Goal: Transaction & Acquisition: Obtain resource

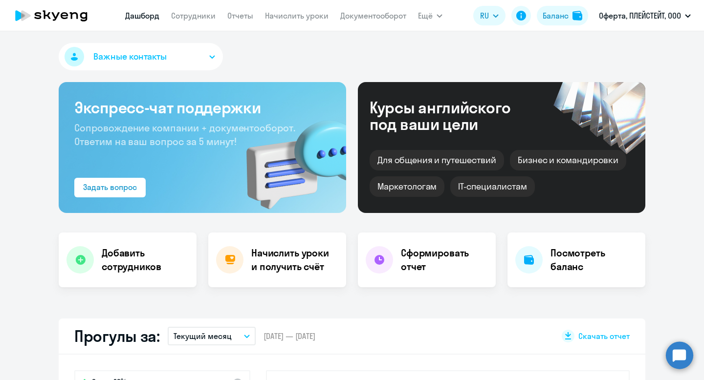
select select "30"
click at [293, 15] on link "Начислить уроки" at bounding box center [297, 16] width 64 height 10
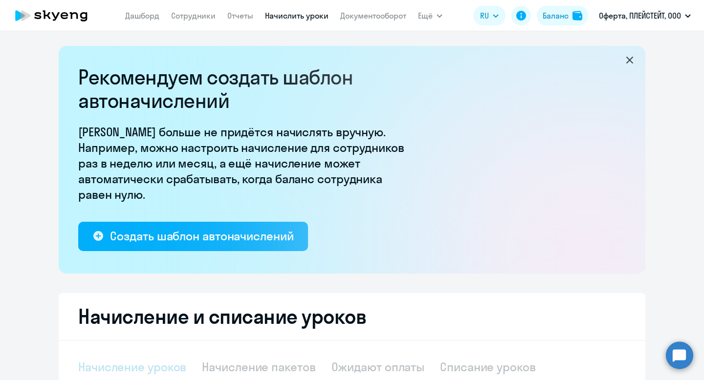
select select "10"
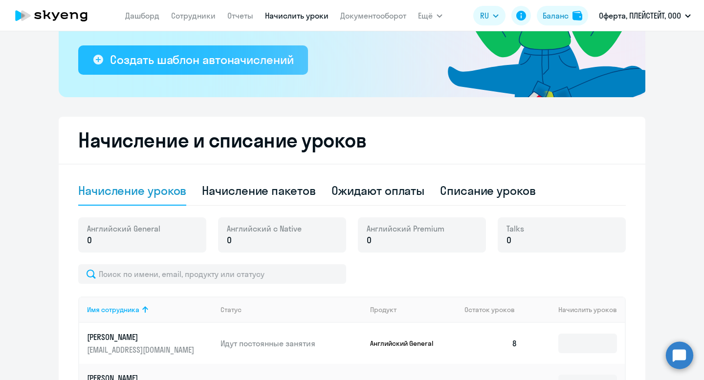
scroll to position [266, 0]
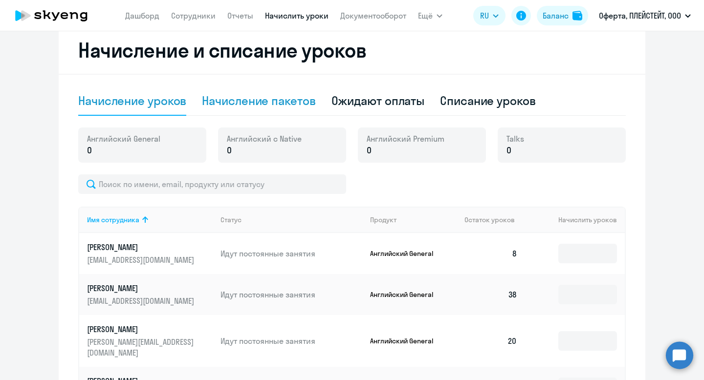
click at [253, 104] on div "Начисление пакетов" at bounding box center [258, 101] width 113 height 16
select select "10"
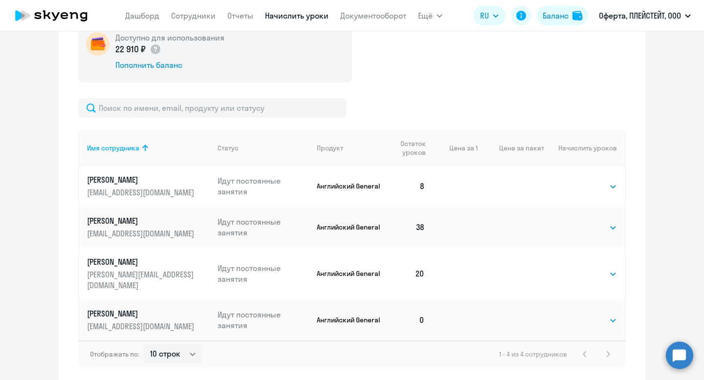
scroll to position [382, 0]
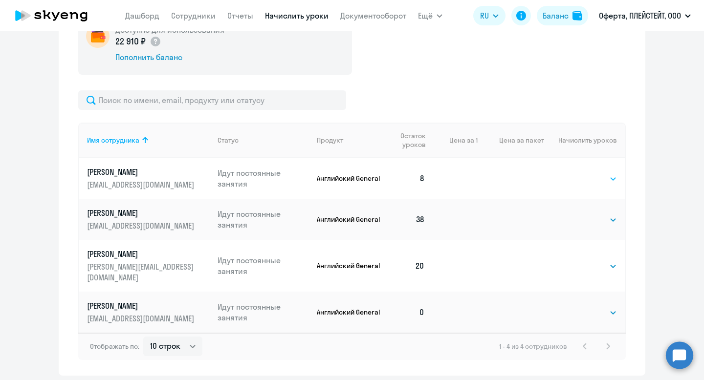
click at [588, 177] on select "Выбрать 4 8 16 32 64 96 128" at bounding box center [597, 179] width 40 height 12
select select "32"
click at [577, 173] on select "Выбрать 4 8 16 32 64 96 128" at bounding box center [597, 179] width 40 height 12
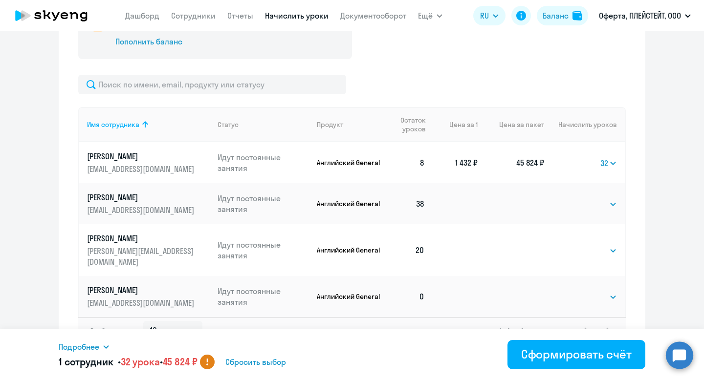
scroll to position [406, 0]
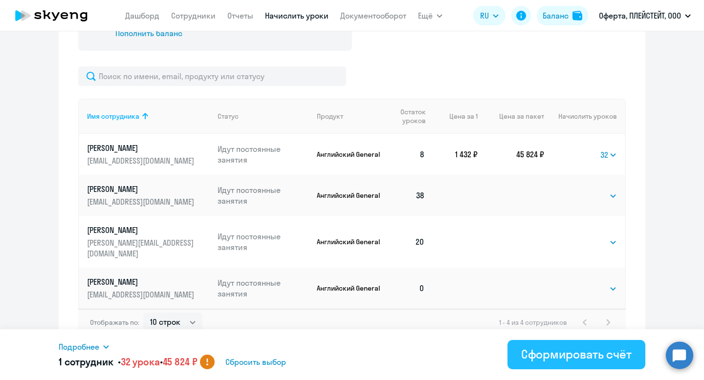
click at [552, 354] on div "Сформировать счёт" at bounding box center [576, 354] width 110 height 16
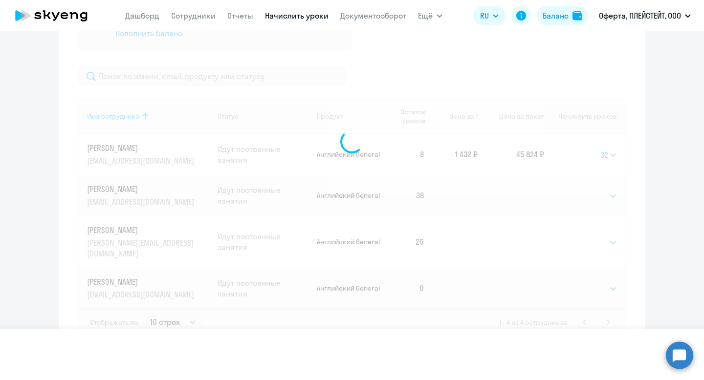
select select
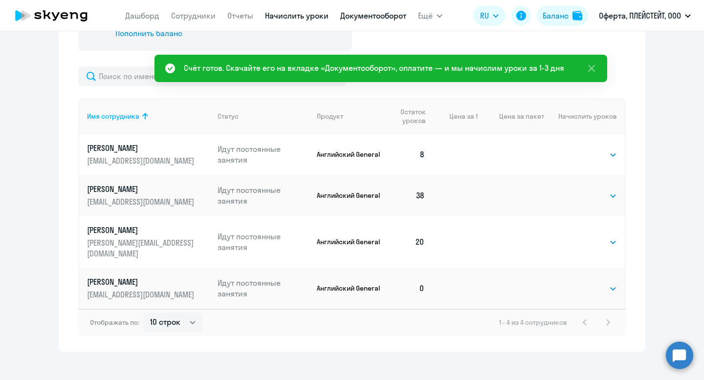
click at [357, 17] on link "Документооборот" at bounding box center [373, 16] width 66 height 10
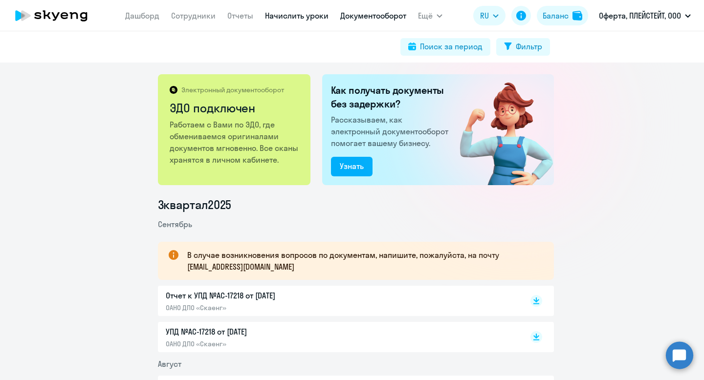
click at [277, 16] on link "Начислить уроки" at bounding box center [297, 16] width 64 height 10
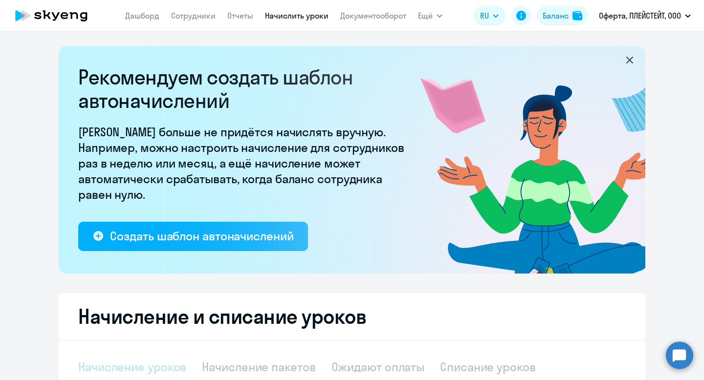
select select "10"
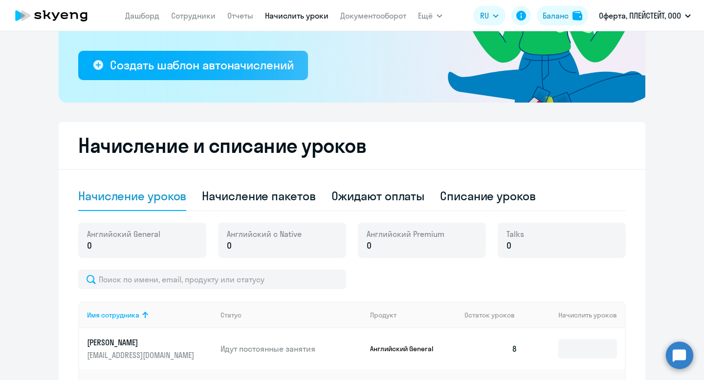
scroll to position [197, 0]
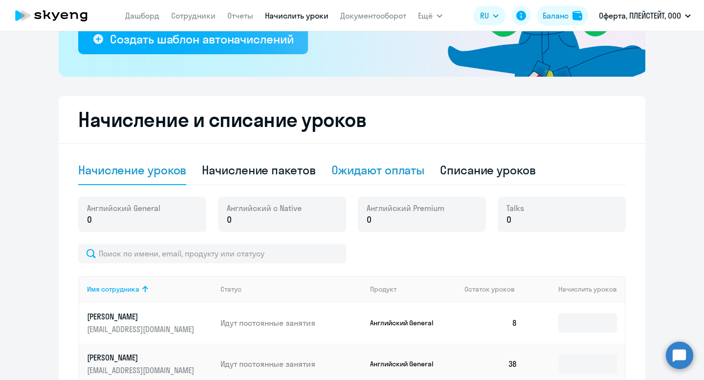
click at [347, 173] on div "Ожидают оплаты" at bounding box center [377, 170] width 93 height 16
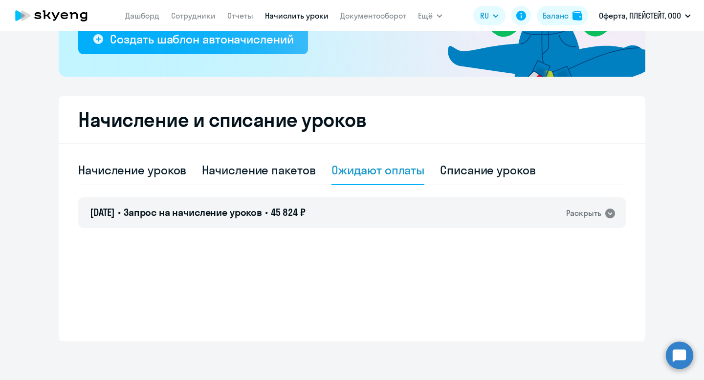
click at [347, 173] on div "Ожидают оплаты" at bounding box center [377, 170] width 93 height 16
click at [368, 216] on div "[DATE] • Запрос на начисление уроков • 45 824 ₽ Раскрыть" at bounding box center [351, 212] width 547 height 31
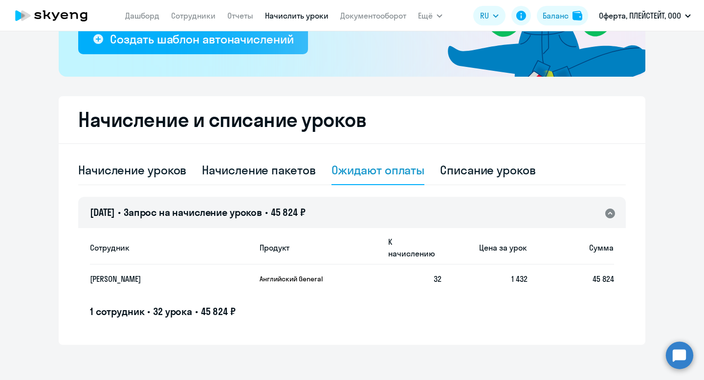
scroll to position [197, 0]
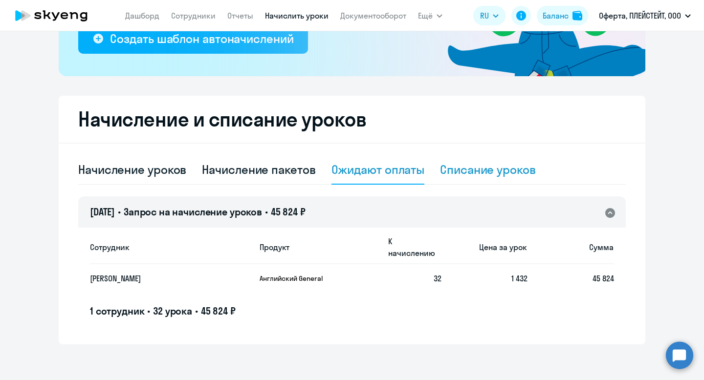
click at [469, 164] on div "Списание уроков" at bounding box center [488, 170] width 96 height 16
select select "10"
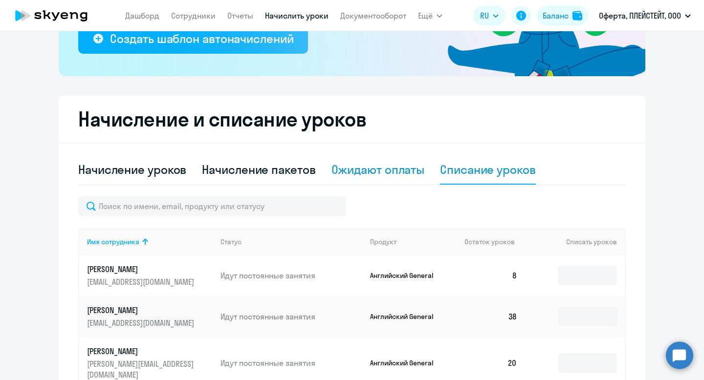
click at [407, 174] on div "Ожидают оплаты" at bounding box center [377, 170] width 93 height 16
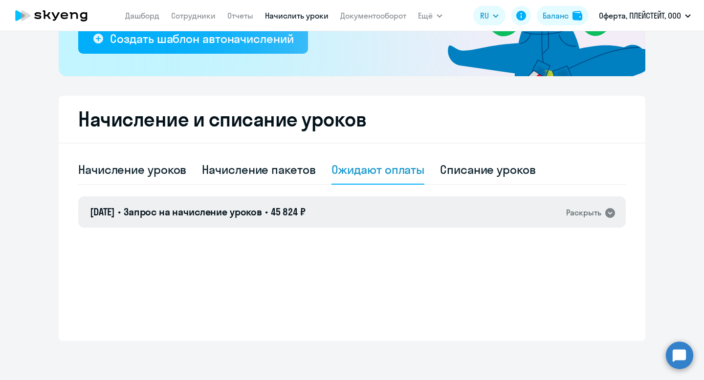
click at [135, 207] on h4 "03.10.2025 • Запрос на начисление уроков • 45 824 ₽" at bounding box center [197, 212] width 215 height 14
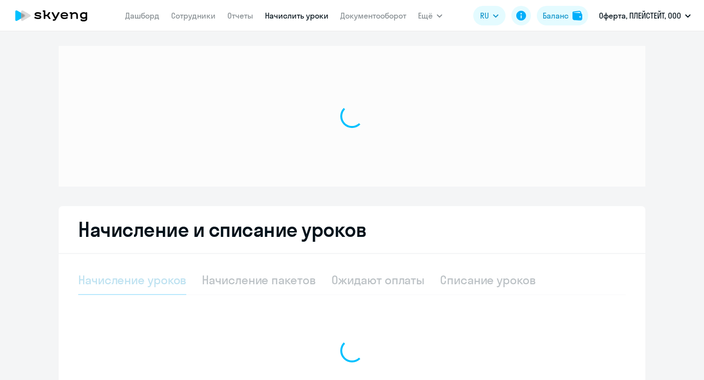
select select "10"
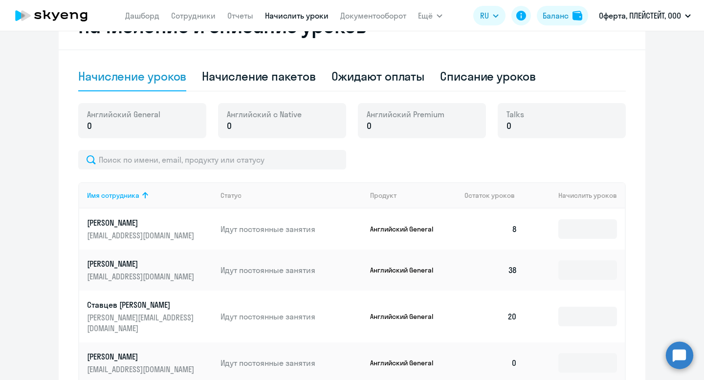
scroll to position [294, 0]
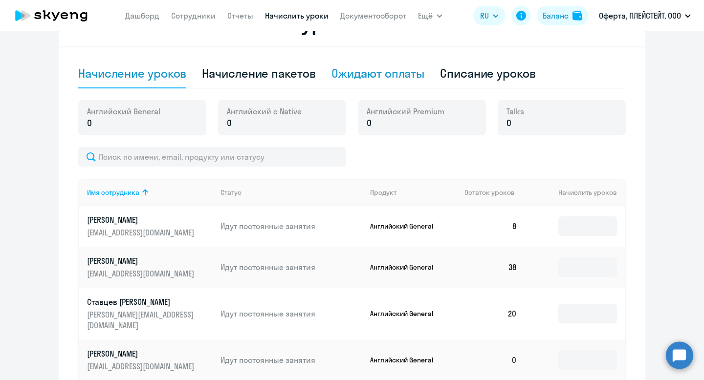
click at [350, 71] on div "Ожидают оплаты" at bounding box center [377, 73] width 93 height 16
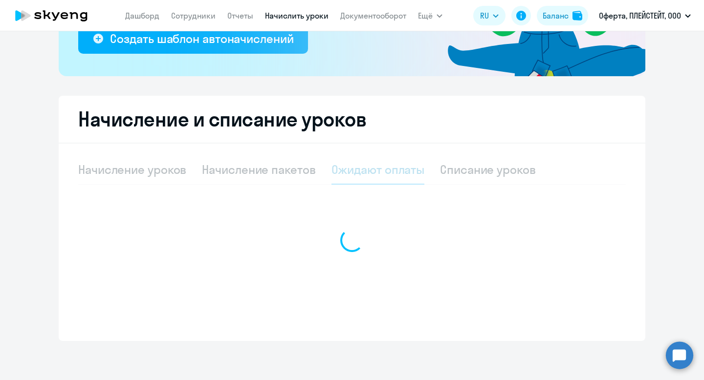
scroll to position [197, 0]
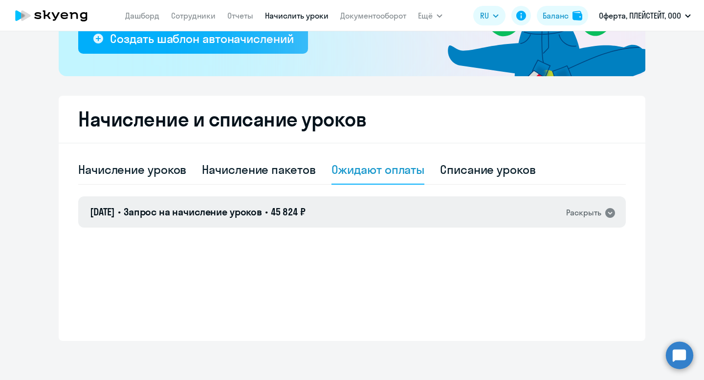
click at [245, 207] on span "Запрос на начисление уроков" at bounding box center [193, 212] width 138 height 12
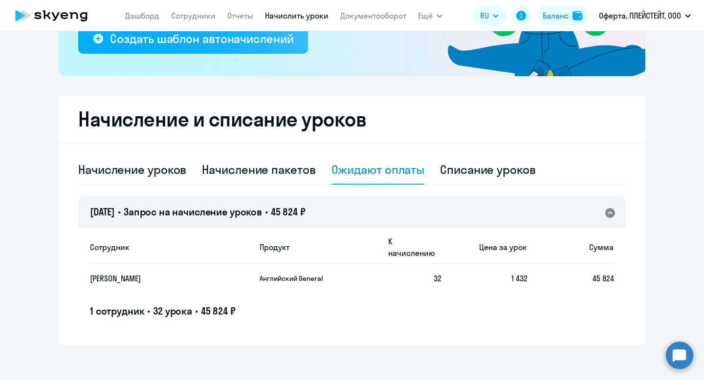
click at [196, 287] on div "Сотрудник Продукт К начислению Цена за урок [PERSON_NAME] General 32 1 432 45 8…" at bounding box center [352, 274] width 524 height 88
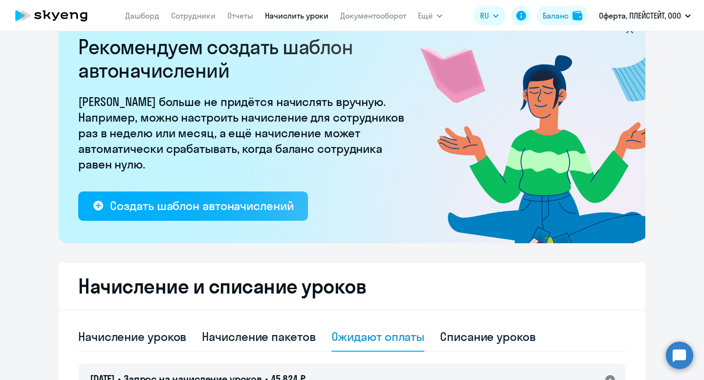
scroll to position [17, 0]
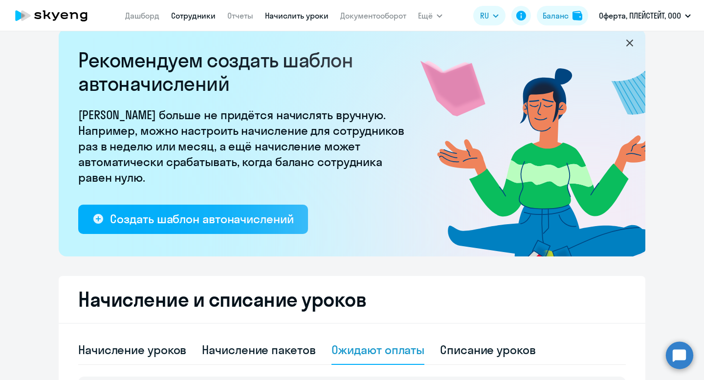
click at [207, 16] on link "Сотрудники" at bounding box center [193, 16] width 44 height 10
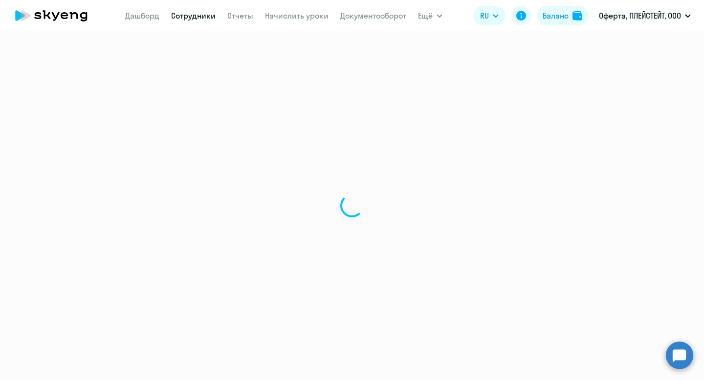
select select "30"
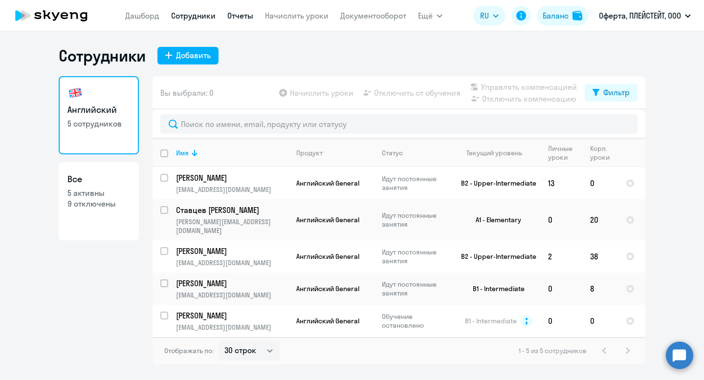
click at [231, 19] on link "Отчеты" at bounding box center [240, 16] width 26 height 10
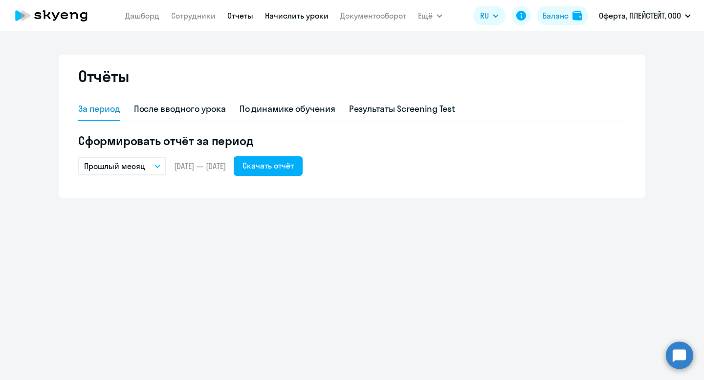
click at [305, 19] on link "Начислить уроки" at bounding box center [297, 16] width 64 height 10
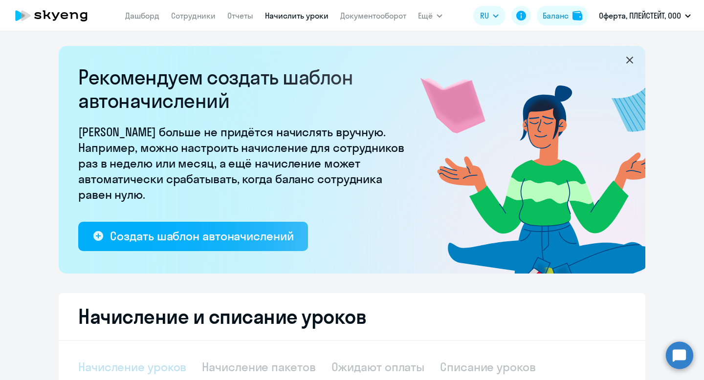
select select "10"
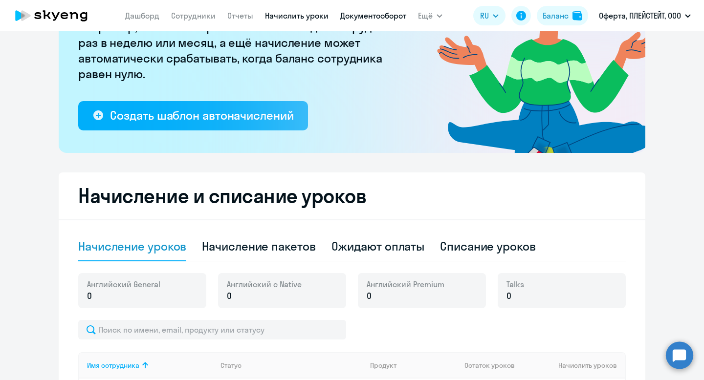
scroll to position [119, 0]
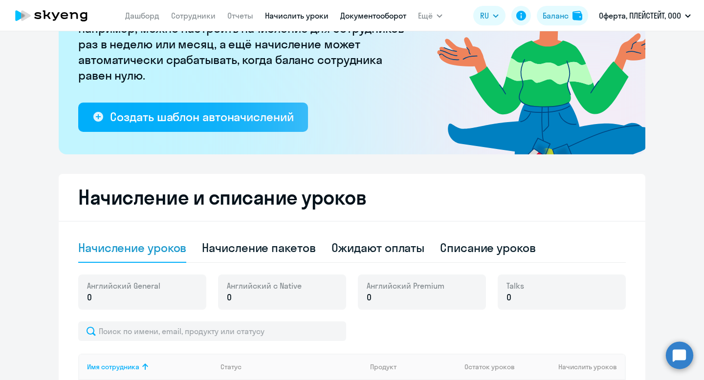
click at [362, 14] on link "Документооборот" at bounding box center [373, 16] width 66 height 10
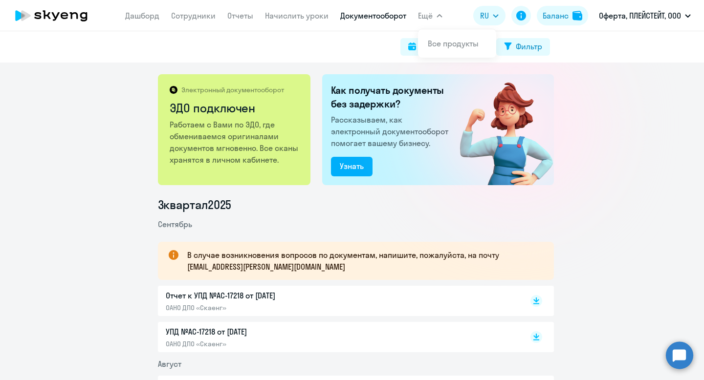
click at [420, 18] on span "Ещё" at bounding box center [425, 16] width 15 height 12
click at [71, 20] on icon at bounding box center [51, 15] width 86 height 24
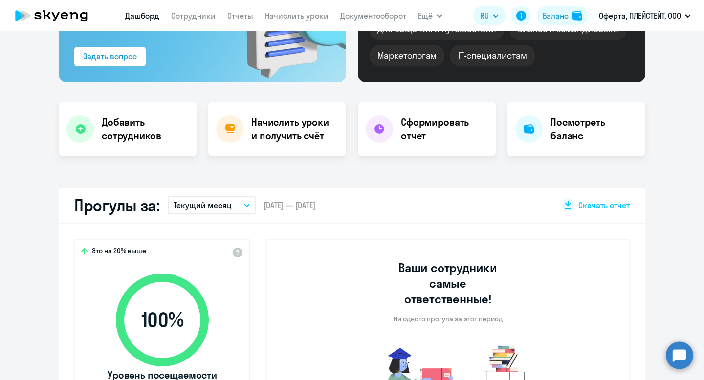
scroll to position [145, 0]
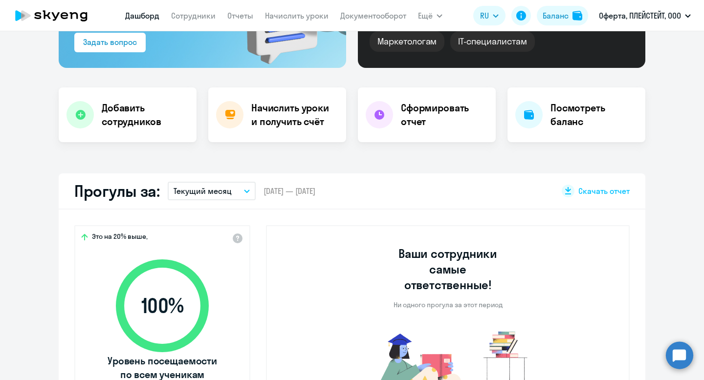
select select "30"
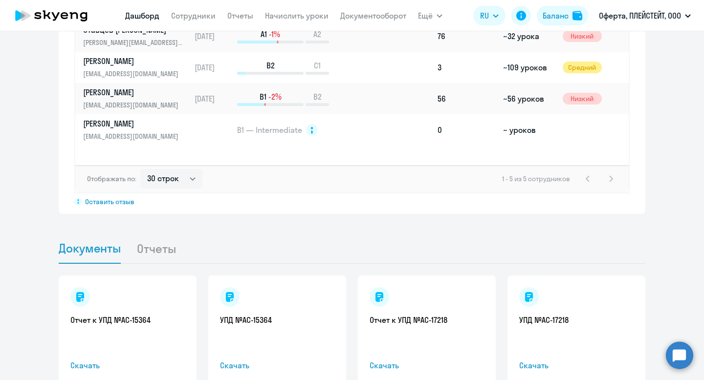
scroll to position [834, 0]
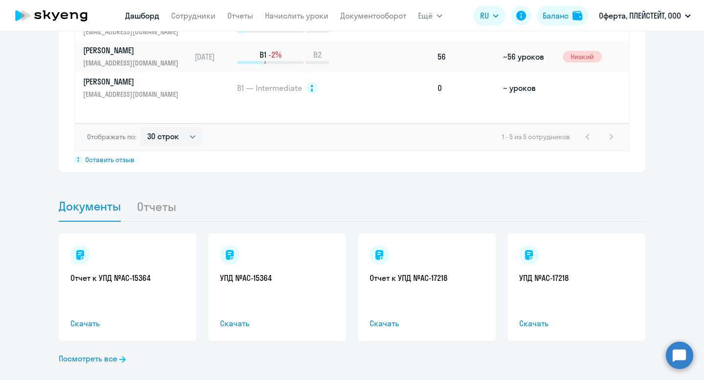
click at [136, 192] on li "Отчеты" at bounding box center [163, 207] width 55 height 30
click at [143, 193] on li "Отчеты" at bounding box center [163, 207] width 55 height 30
click at [89, 353] on link "Посмотреть все" at bounding box center [92, 359] width 67 height 12
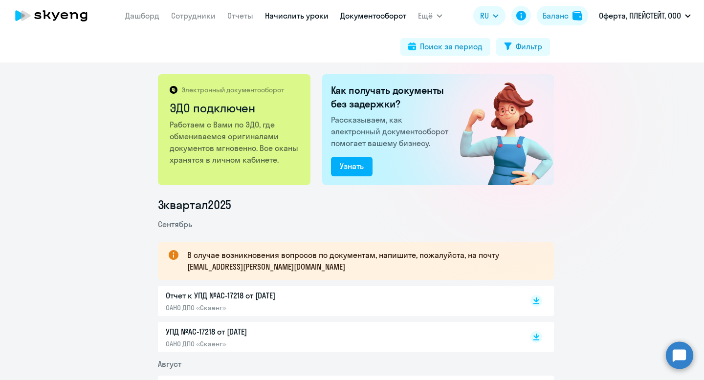
click at [301, 16] on link "Начислить уроки" at bounding box center [297, 16] width 64 height 10
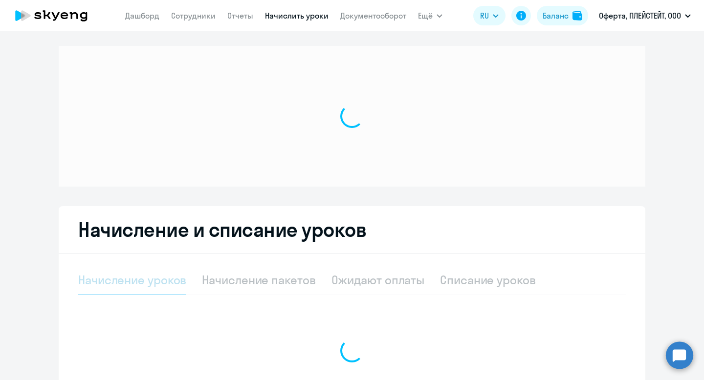
select select "10"
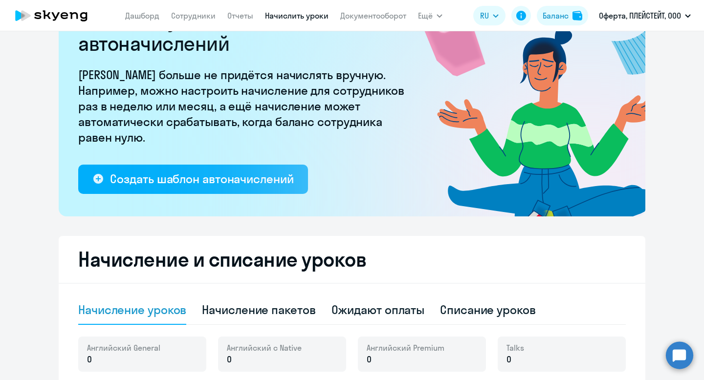
scroll to position [100, 0]
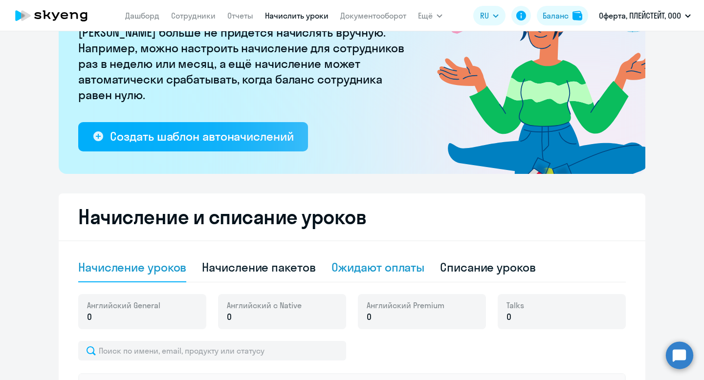
click at [366, 279] on div "Ожидают оплаты" at bounding box center [377, 267] width 93 height 29
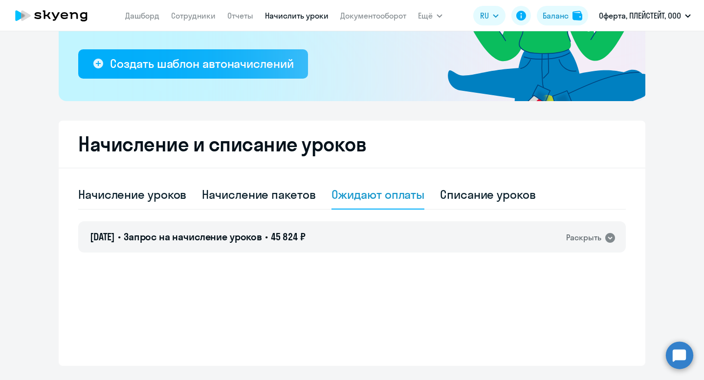
scroll to position [197, 0]
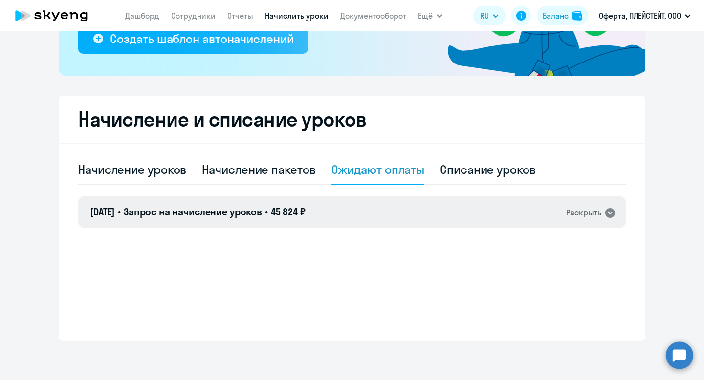
click at [337, 206] on div "[DATE] • Запрос на начисление уроков • 45 824 ₽ Раскрыть" at bounding box center [351, 211] width 547 height 31
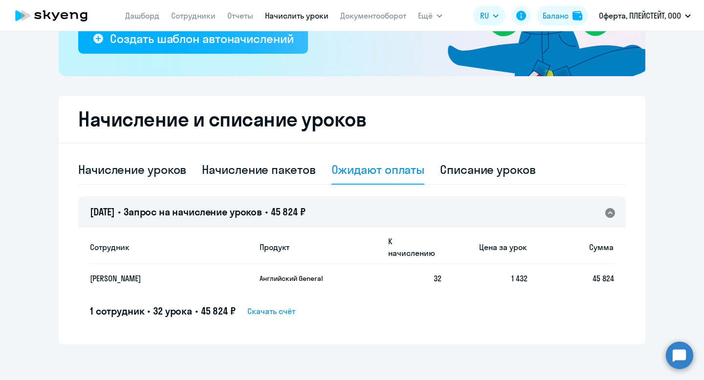
click at [277, 305] on span "Скачать счёт" at bounding box center [271, 311] width 48 height 12
